Goal: Find specific page/section

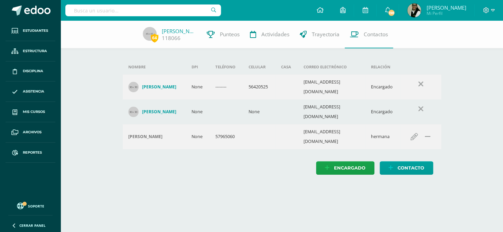
click at [162, 10] on input "text" at bounding box center [143, 10] width 156 height 12
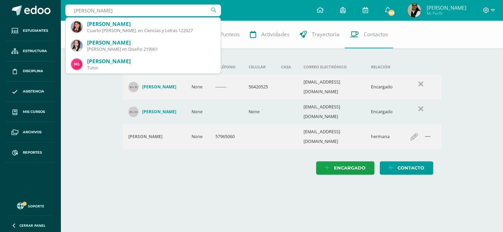
type input "maria fernanda gomez"
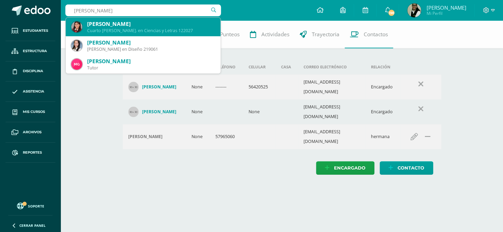
click at [106, 26] on div "[PERSON_NAME]" at bounding box center [151, 23] width 128 height 7
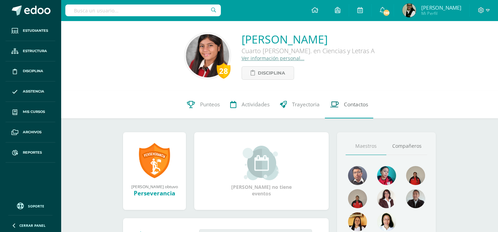
click at [356, 108] on span "Contactos" at bounding box center [356, 104] width 24 height 7
